Goal: Task Accomplishment & Management: Complete application form

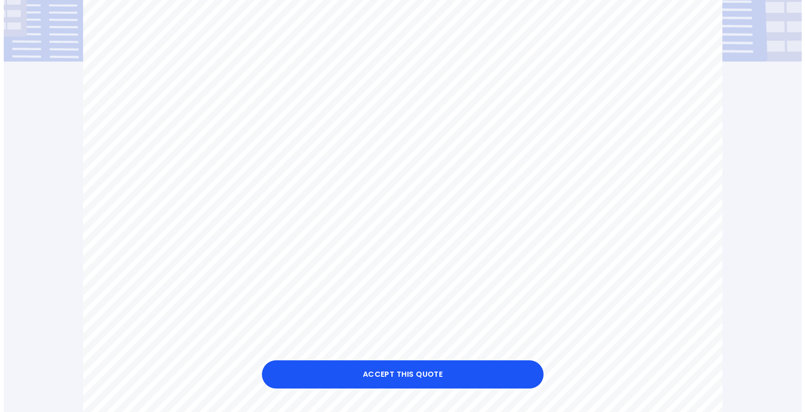
scroll to position [235, 0]
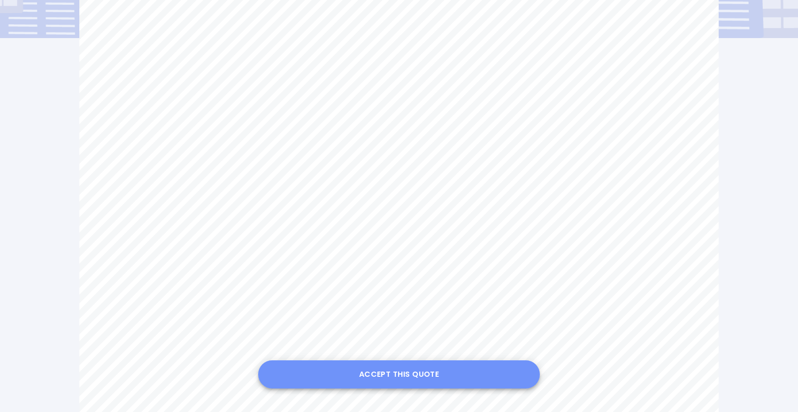
click at [411, 374] on button "Accept this Quote" at bounding box center [399, 374] width 282 height 28
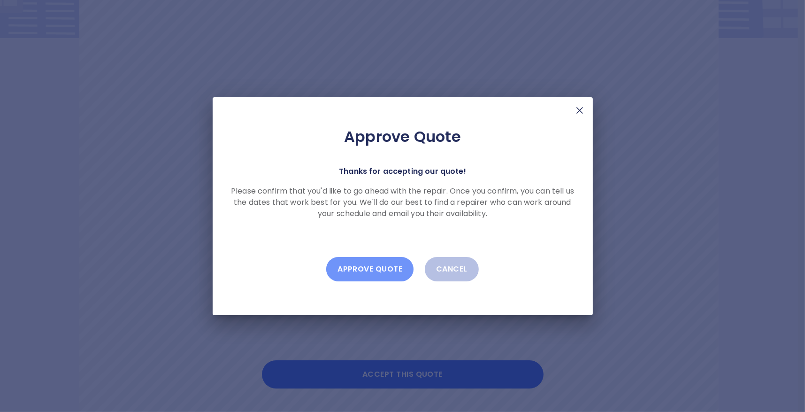
click at [372, 271] on button "Approve Quote" at bounding box center [369, 269] width 87 height 24
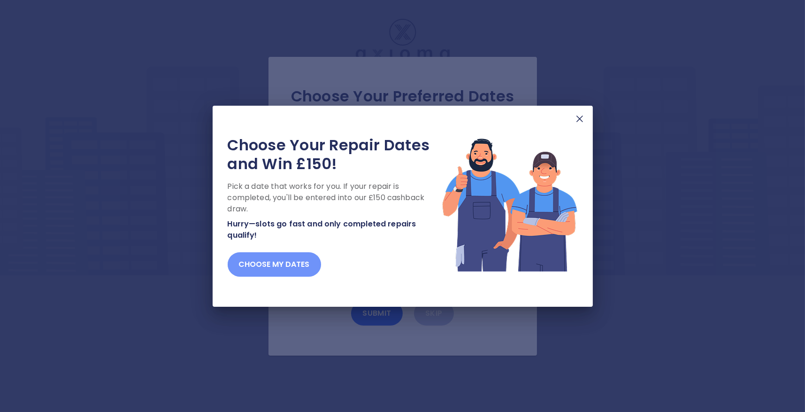
click at [276, 256] on button "Choose my dates" at bounding box center [274, 264] width 93 height 24
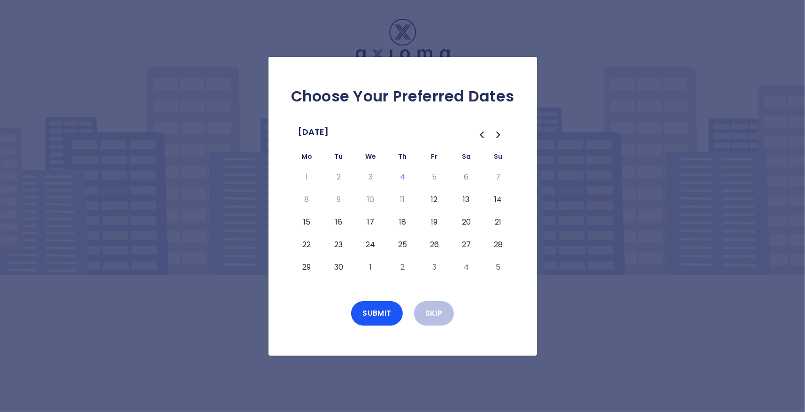
click at [433, 222] on button "19" at bounding box center [434, 222] width 17 height 15
click at [402, 245] on button "25" at bounding box center [402, 244] width 17 height 15
click at [375, 241] on button "24" at bounding box center [370, 244] width 17 height 15
click at [305, 269] on button "29" at bounding box center [307, 267] width 17 height 15
click at [340, 265] on button "30" at bounding box center [339, 267] width 17 height 15
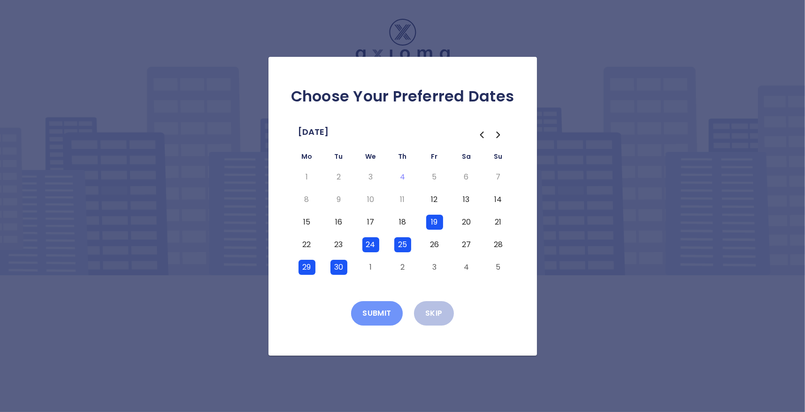
click at [371, 315] on button "Submit" at bounding box center [377, 313] width 52 height 24
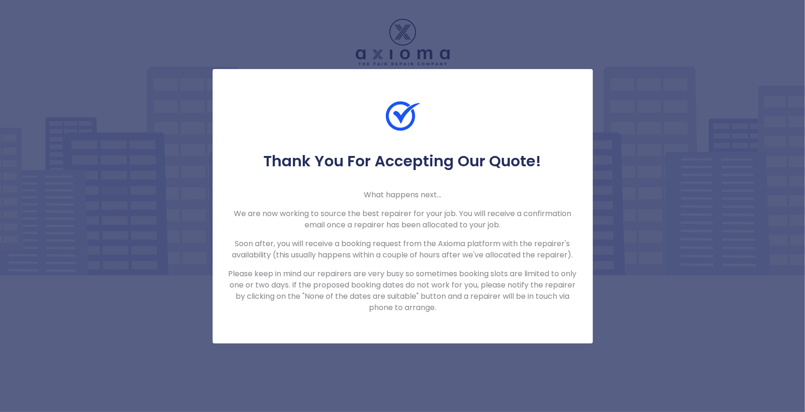
click at [747, 72] on div "Thank You For Accepting Our Quote! What happens next... We are now working to s…" at bounding box center [402, 206] width 805 height 412
